Goal: Information Seeking & Learning: Find specific fact

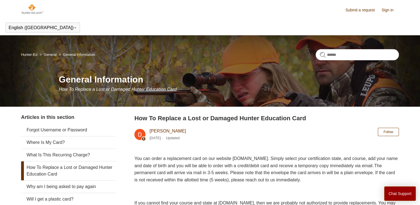
click at [30, 12] on img at bounding box center [32, 8] width 22 height 11
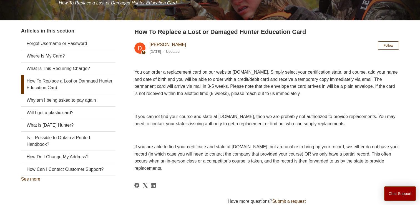
scroll to position [93, 0]
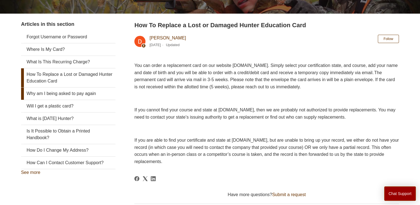
click at [50, 94] on link "Why am I being asked to pay again" at bounding box center [68, 93] width 94 height 12
